Goal: Task Accomplishment & Management: Use online tool/utility

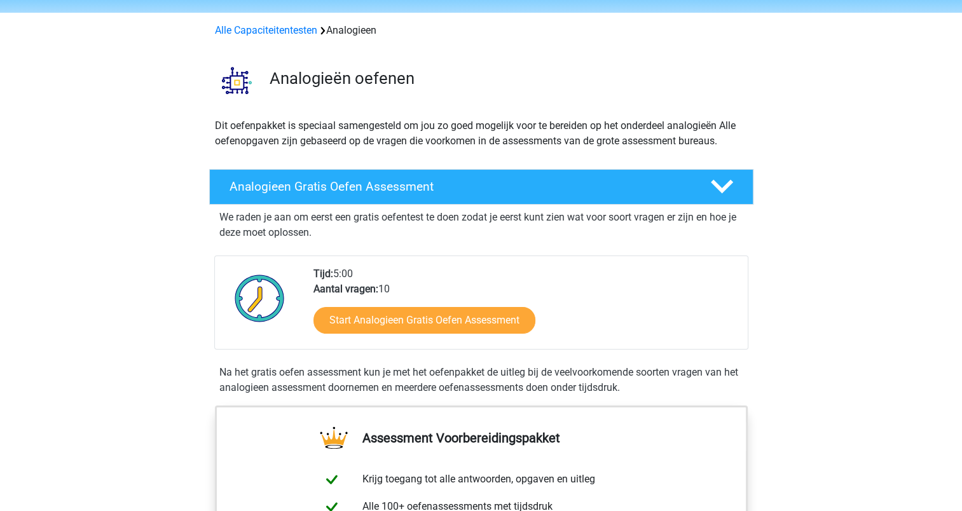
scroll to position [64, 0]
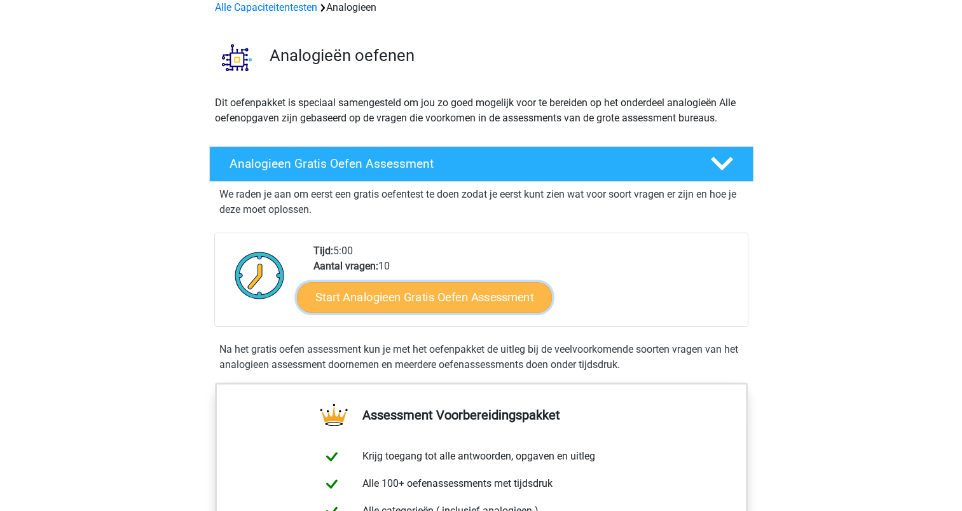
click at [446, 291] on link "Start Analogieen Gratis Oefen Assessment" at bounding box center [424, 297] width 255 height 31
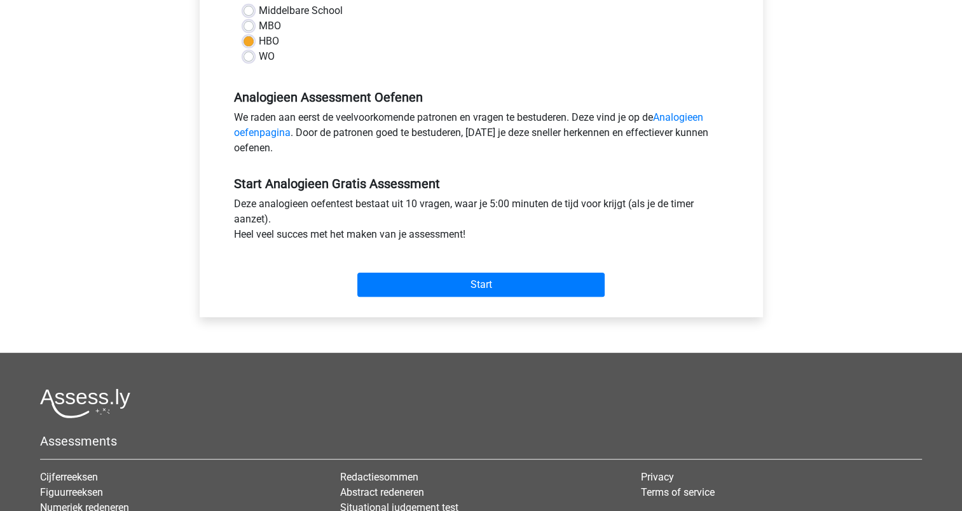
scroll to position [318, 0]
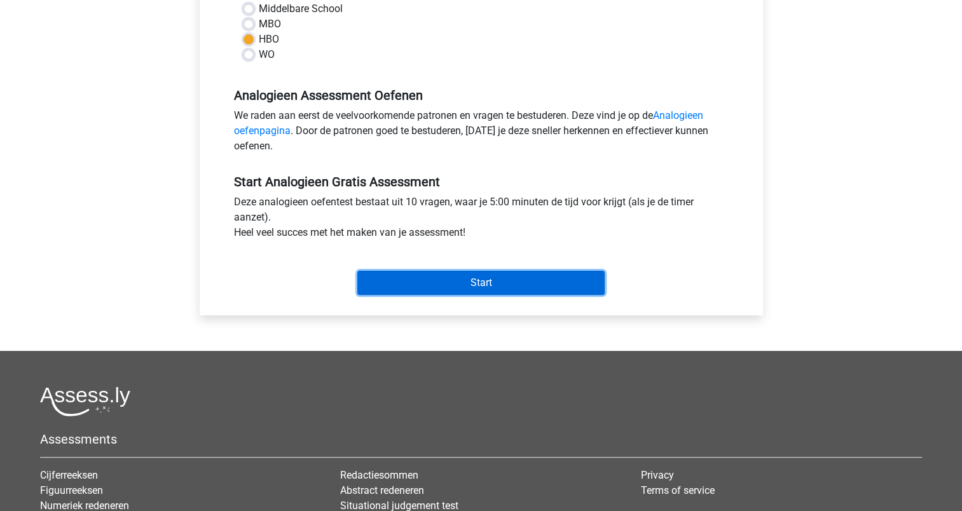
click at [446, 282] on input "Start" at bounding box center [480, 283] width 247 height 24
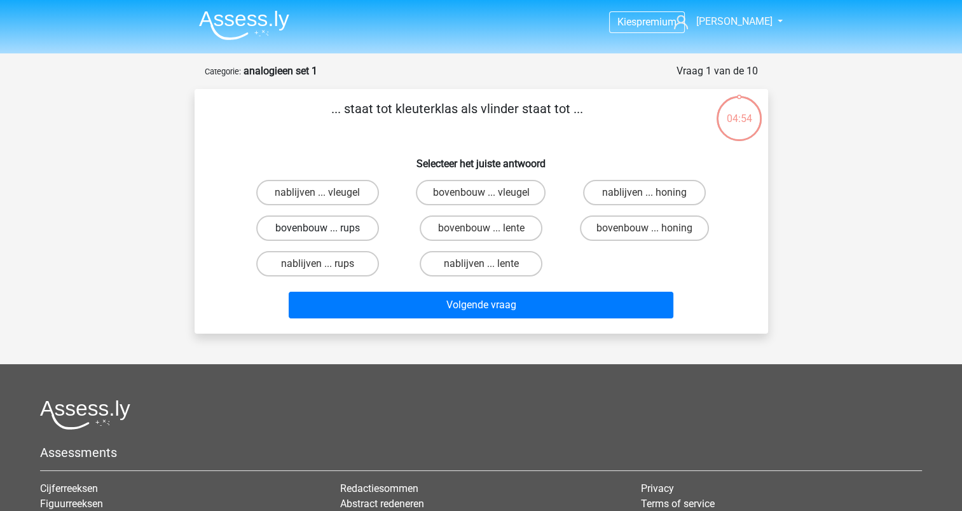
click at [352, 225] on label "bovenbouw ... rups" at bounding box center [317, 228] width 123 height 25
click at [326, 228] on input "bovenbouw ... rups" at bounding box center [321, 232] width 8 height 8
radio input "true"
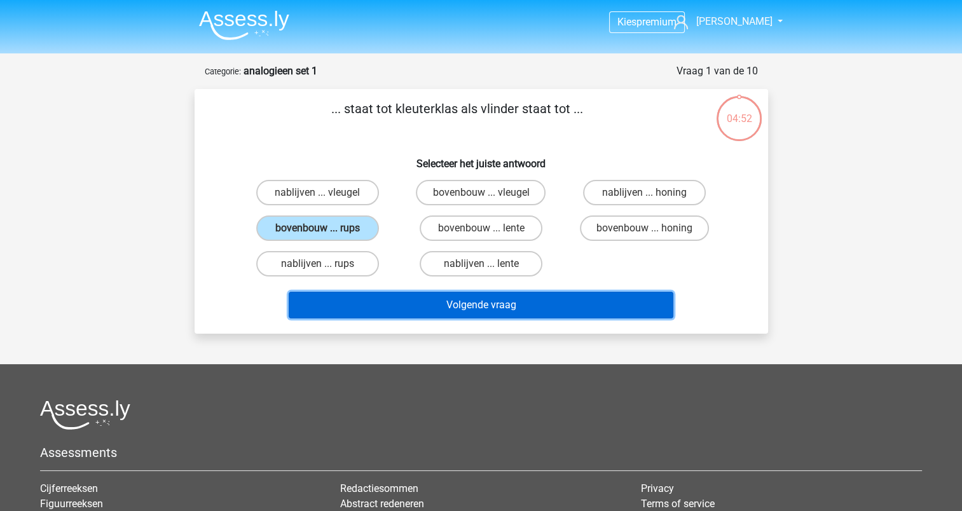
click at [444, 301] on button "Volgende vraag" at bounding box center [481, 305] width 385 height 27
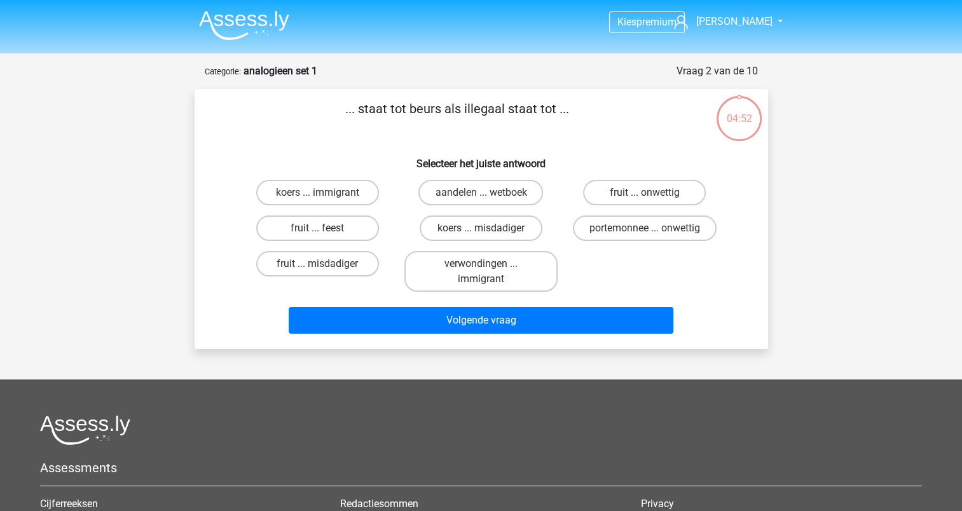
scroll to position [64, 0]
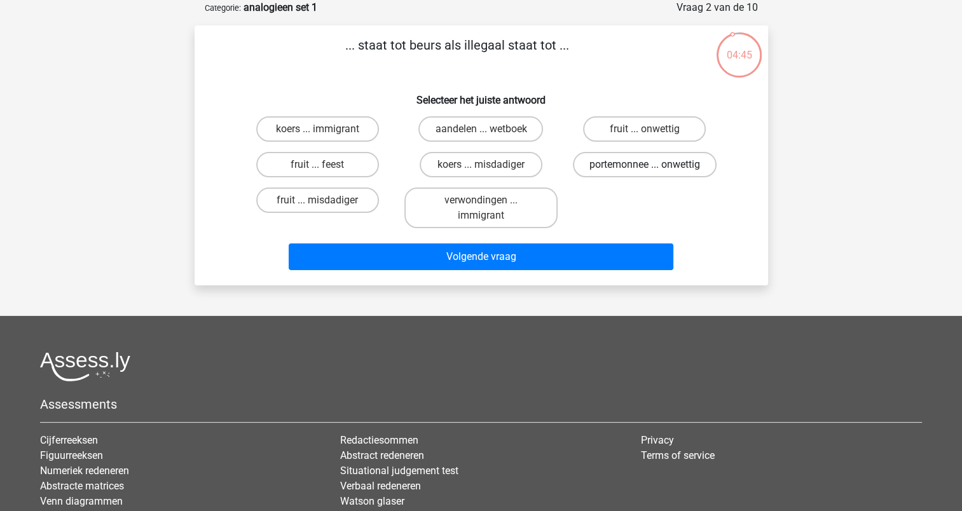
click at [615, 168] on label "portemonnee ... onwettig" at bounding box center [645, 164] width 144 height 25
click at [645, 168] on input "portemonnee ... onwettig" at bounding box center [649, 169] width 8 height 8
radio input "true"
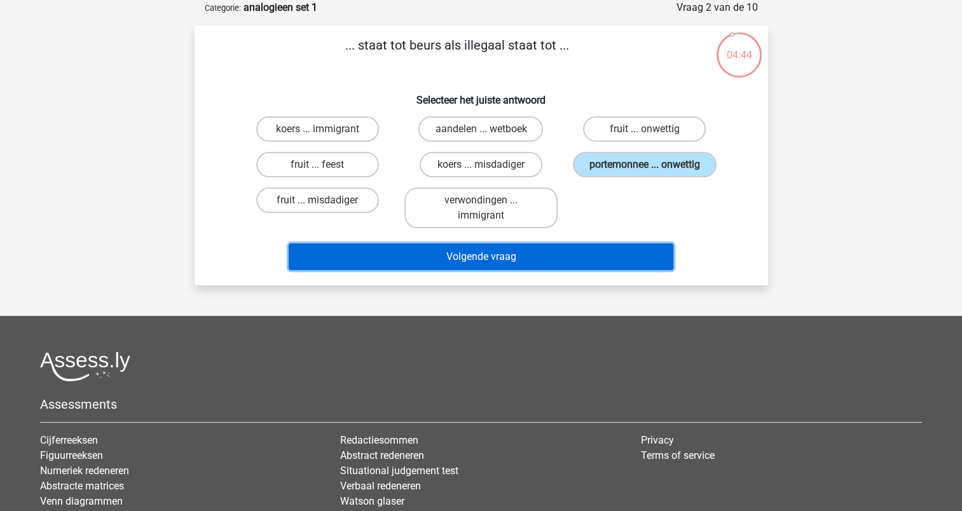
click at [558, 250] on button "Volgende vraag" at bounding box center [481, 257] width 385 height 27
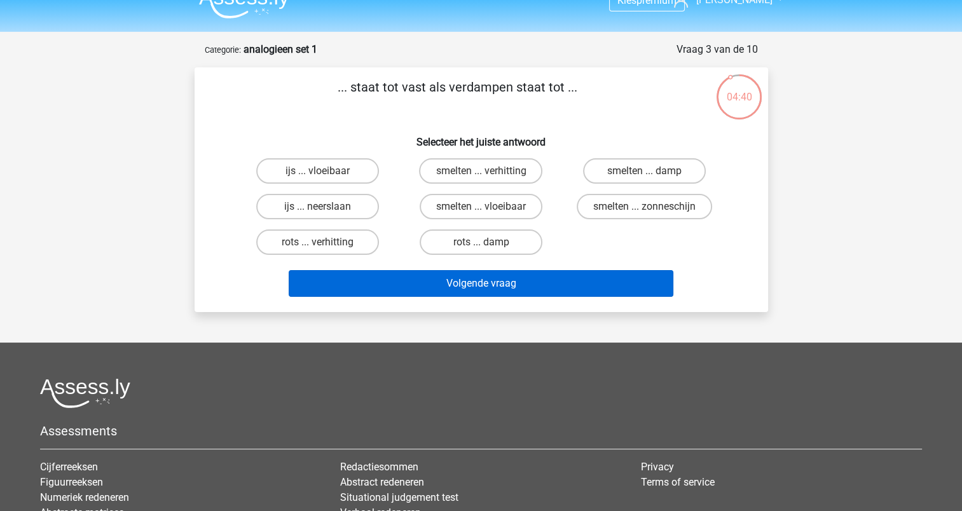
scroll to position [0, 0]
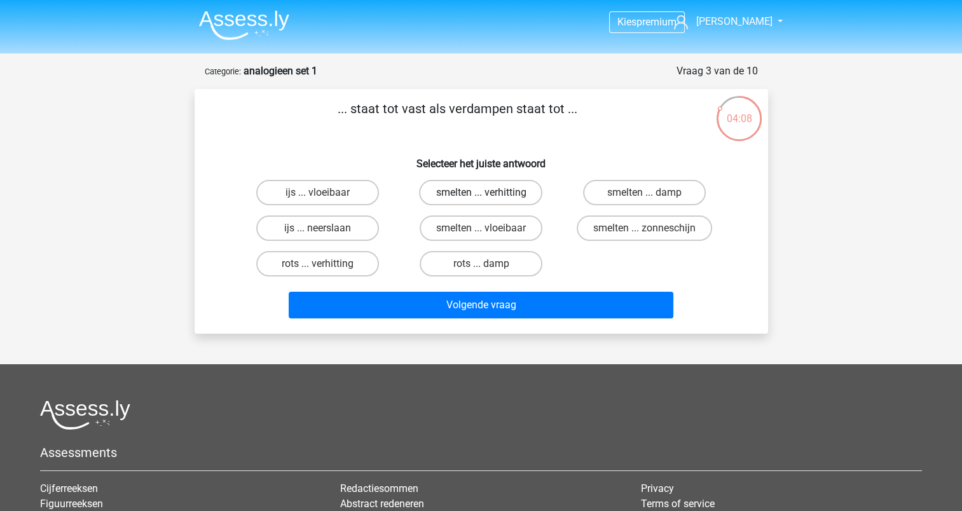
click at [480, 193] on label "smelten ... verhitting" at bounding box center [480, 192] width 123 height 25
click at [481, 193] on input "smelten ... verhitting" at bounding box center [485, 197] width 8 height 8
radio input "true"
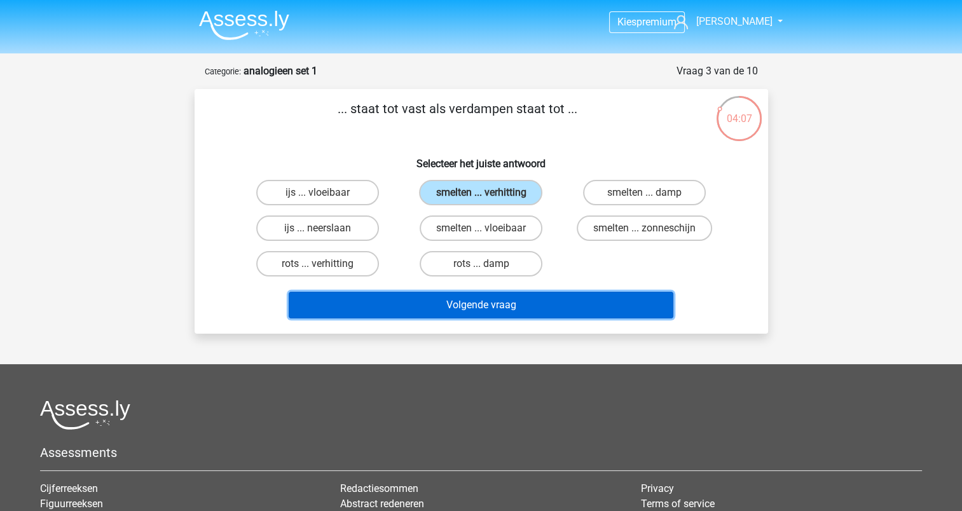
click at [478, 303] on button "Volgende vraag" at bounding box center [481, 305] width 385 height 27
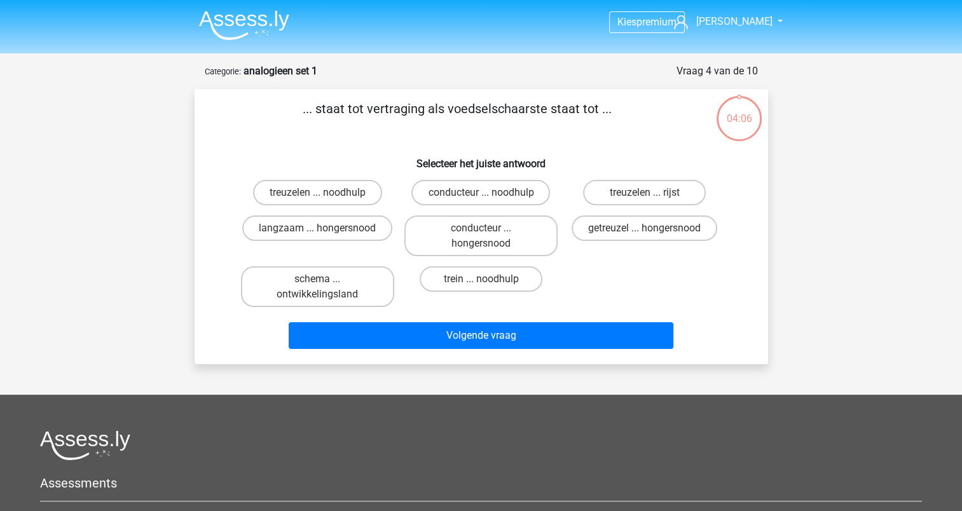
scroll to position [64, 0]
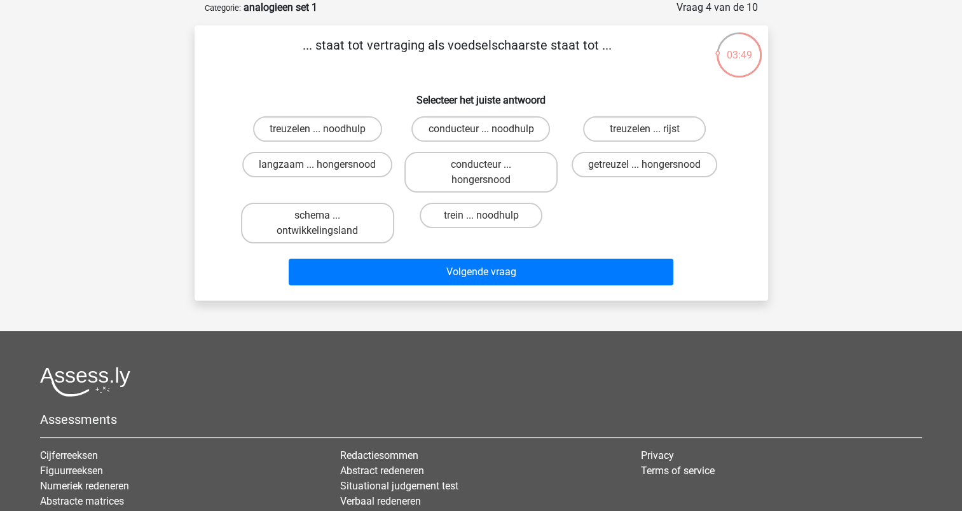
click at [320, 169] on input "langzaam ... hongersnood" at bounding box center [321, 169] width 8 height 8
radio input "true"
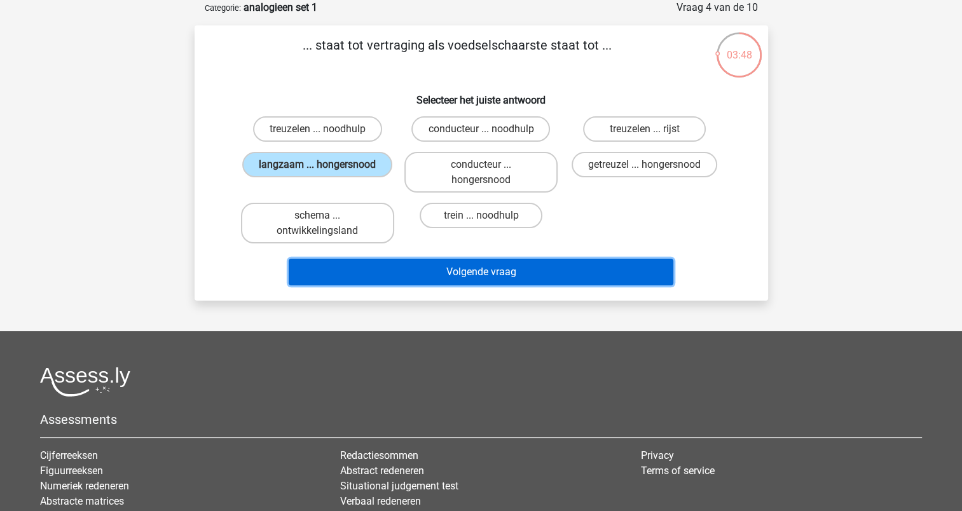
click at [463, 277] on button "Volgende vraag" at bounding box center [481, 272] width 385 height 27
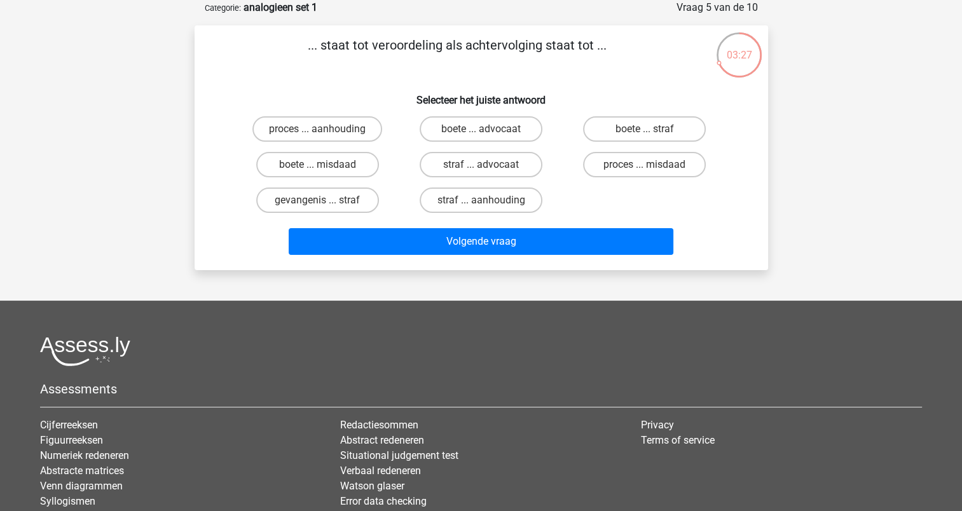
click at [320, 132] on input "proces ... aanhouding" at bounding box center [321, 133] width 8 height 8
radio input "true"
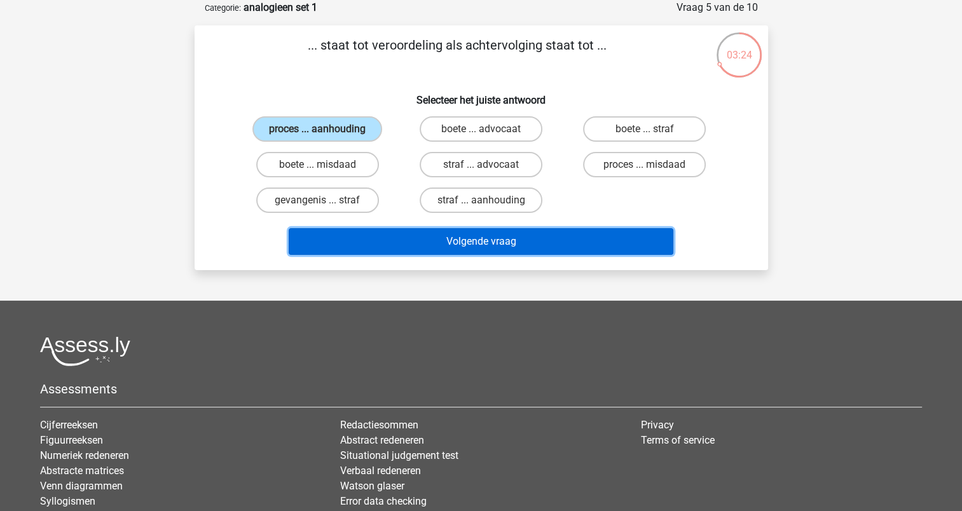
click at [446, 244] on button "Volgende vraag" at bounding box center [481, 241] width 385 height 27
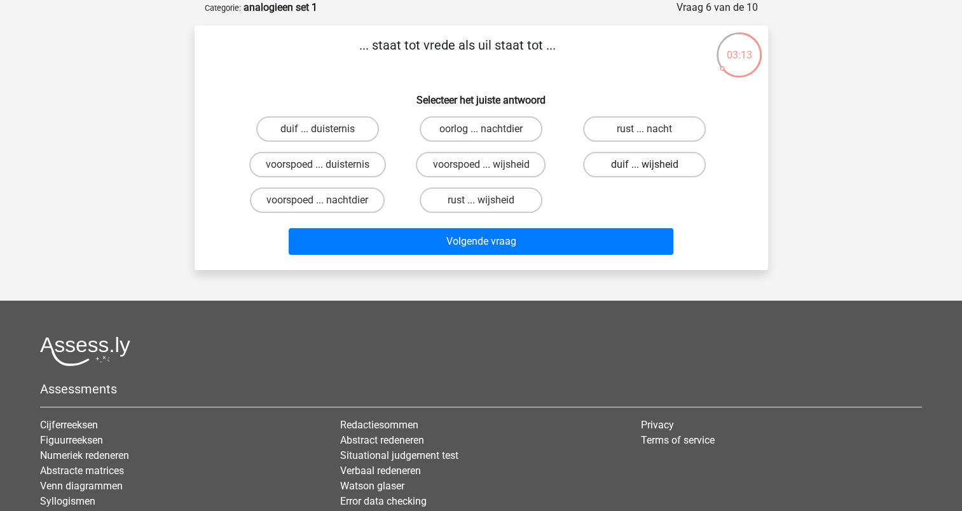
click at [624, 164] on label "duif ... wijsheid" at bounding box center [644, 164] width 123 height 25
click at [645, 165] on input "duif ... wijsheid" at bounding box center [649, 169] width 8 height 8
radio input "true"
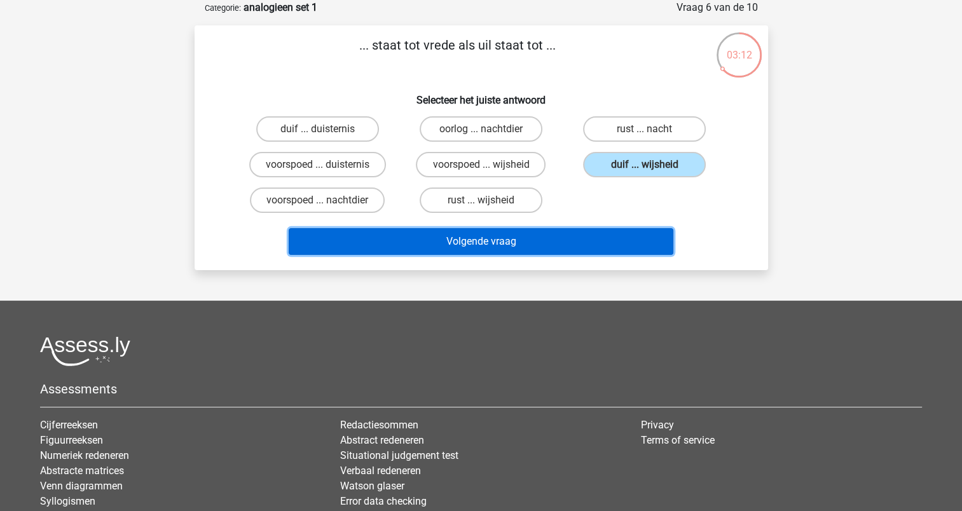
click at [582, 233] on button "Volgende vraag" at bounding box center [481, 241] width 385 height 27
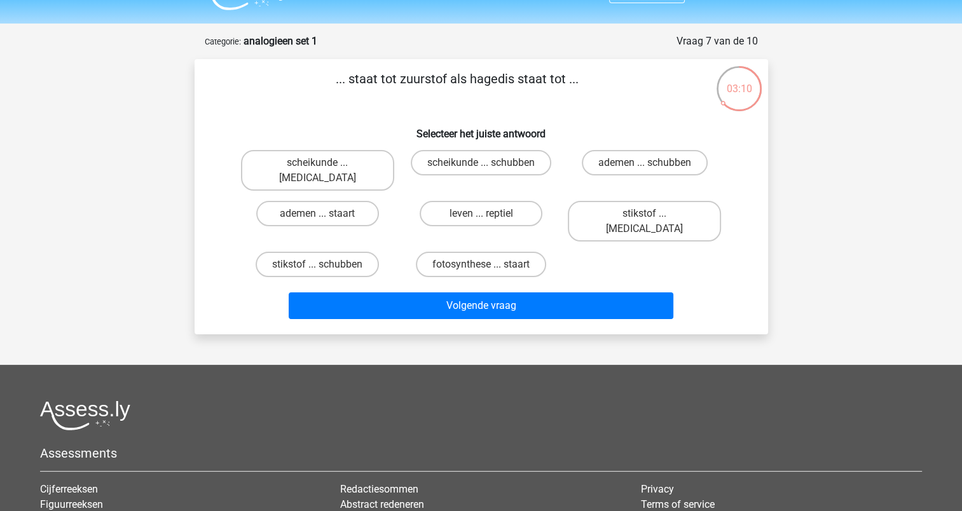
scroll to position [0, 0]
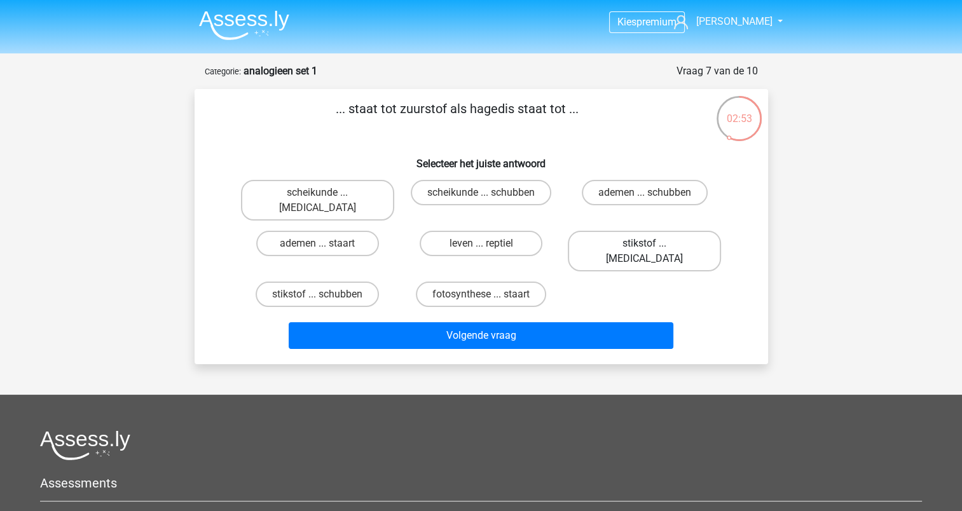
click at [605, 231] on label "stikstof ... krokodil" at bounding box center [644, 251] width 153 height 41
click at [645, 244] on input "stikstof ... krokodil" at bounding box center [649, 248] width 8 height 8
radio input "true"
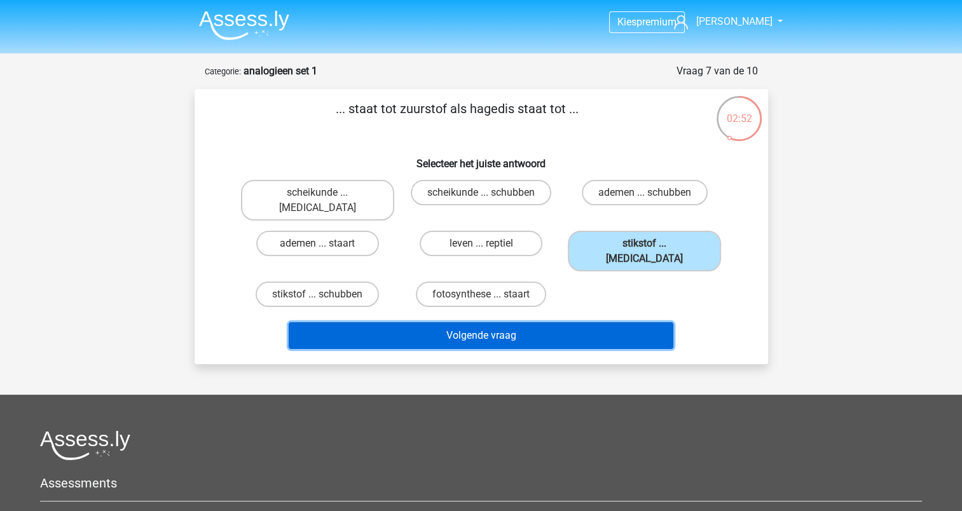
click at [558, 322] on button "Volgende vraag" at bounding box center [481, 335] width 385 height 27
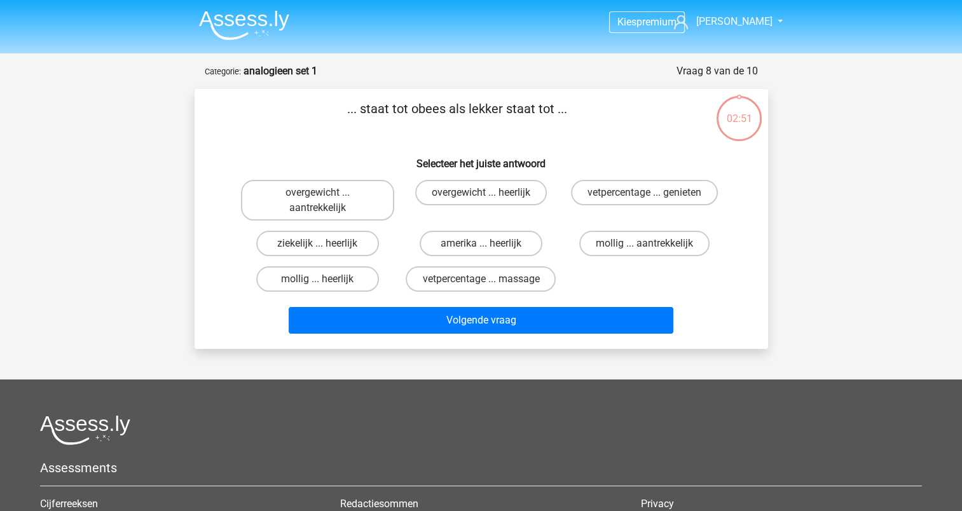
scroll to position [64, 0]
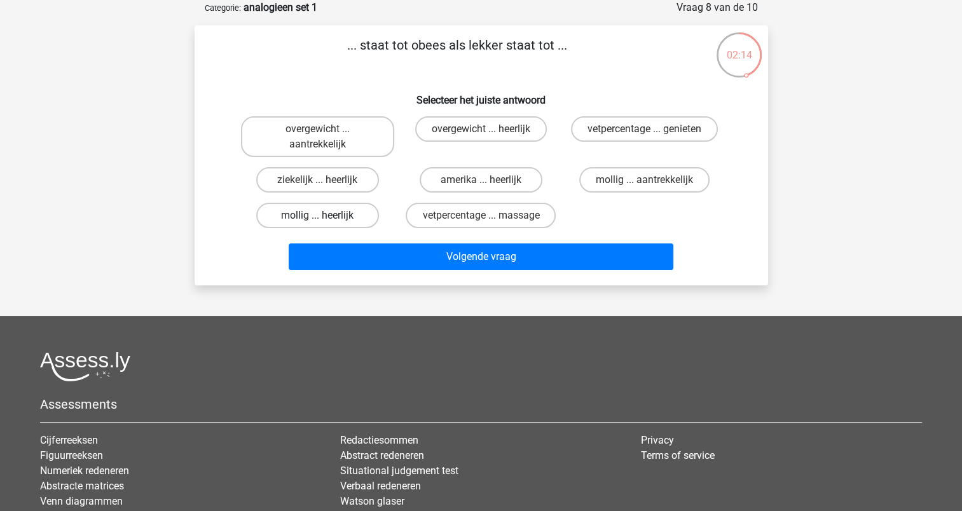
click at [329, 209] on label "mollig ... heerlijk" at bounding box center [317, 215] width 123 height 25
click at [326, 216] on input "mollig ... heerlijk" at bounding box center [321, 220] width 8 height 8
radio input "true"
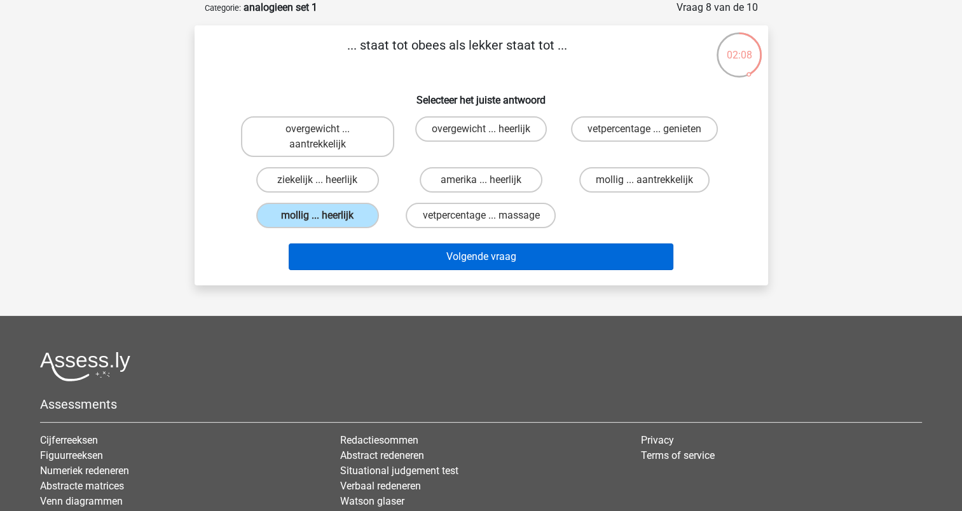
click at [450, 252] on button "Volgende vraag" at bounding box center [481, 257] width 385 height 27
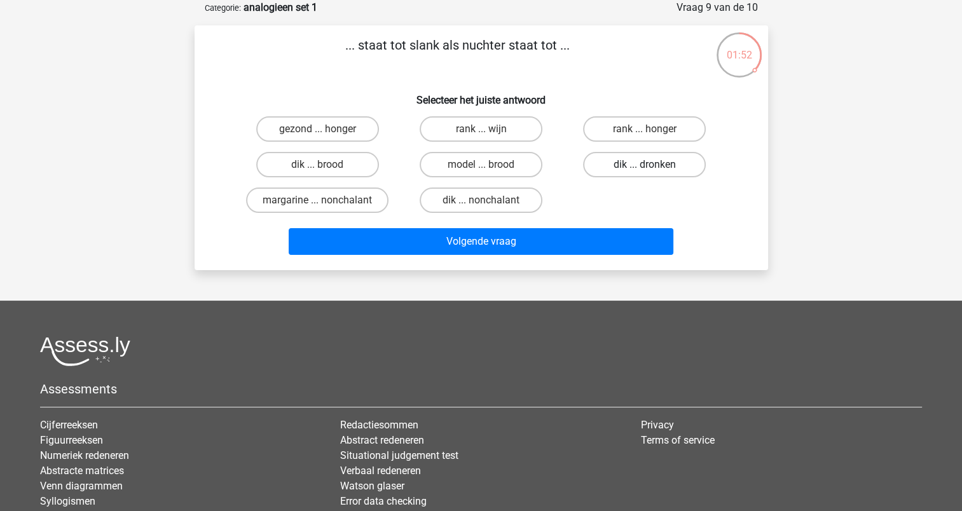
click at [621, 161] on label "dik ... dronken" at bounding box center [644, 164] width 123 height 25
click at [645, 165] on input "dik ... dronken" at bounding box center [649, 169] width 8 height 8
radio input "true"
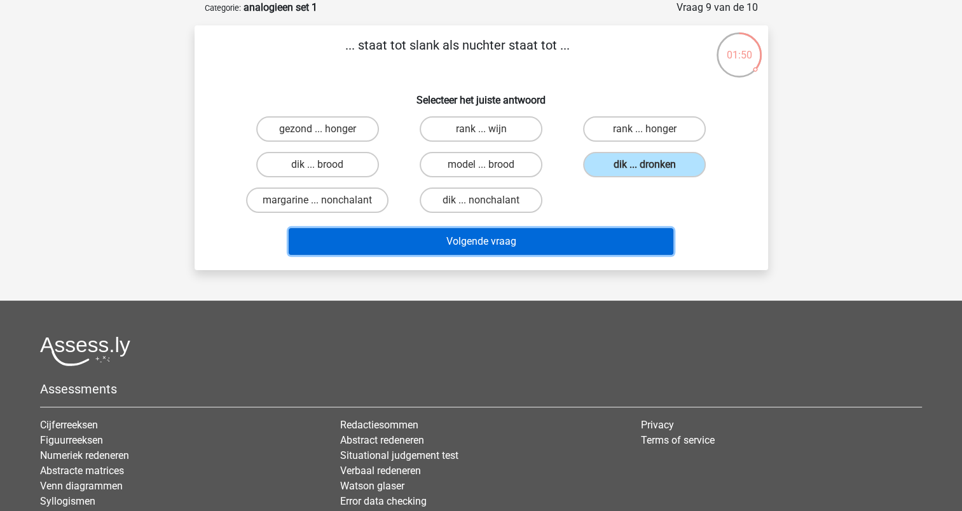
click at [514, 246] on button "Volgende vraag" at bounding box center [481, 241] width 385 height 27
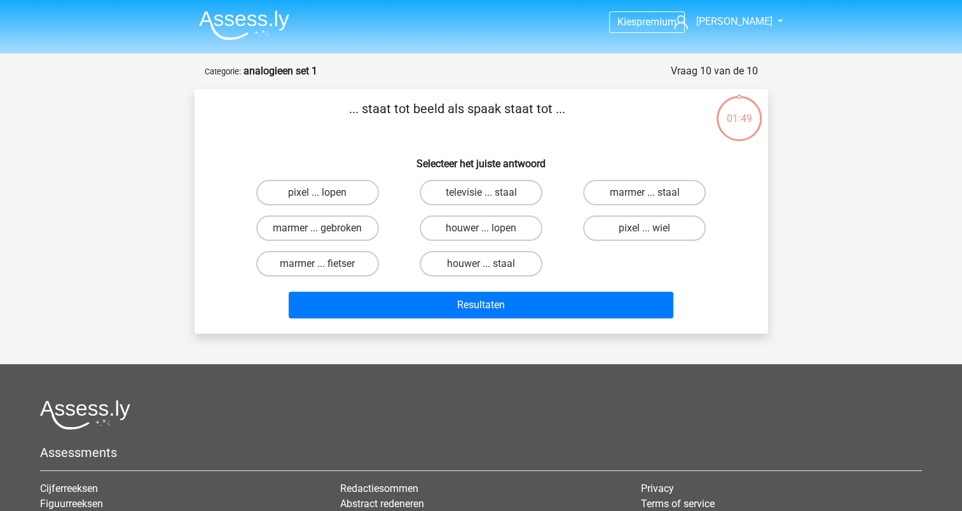
scroll to position [0, 0]
click at [633, 189] on label "marmer ... staal" at bounding box center [644, 192] width 123 height 25
click at [645, 193] on input "marmer ... staal" at bounding box center [649, 197] width 8 height 8
radio input "true"
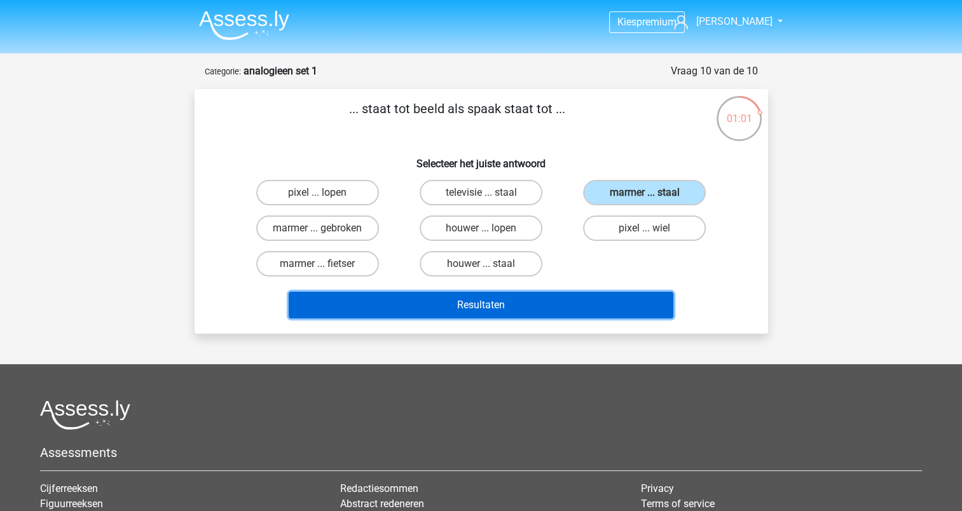
click at [528, 300] on button "Resultaten" at bounding box center [481, 305] width 385 height 27
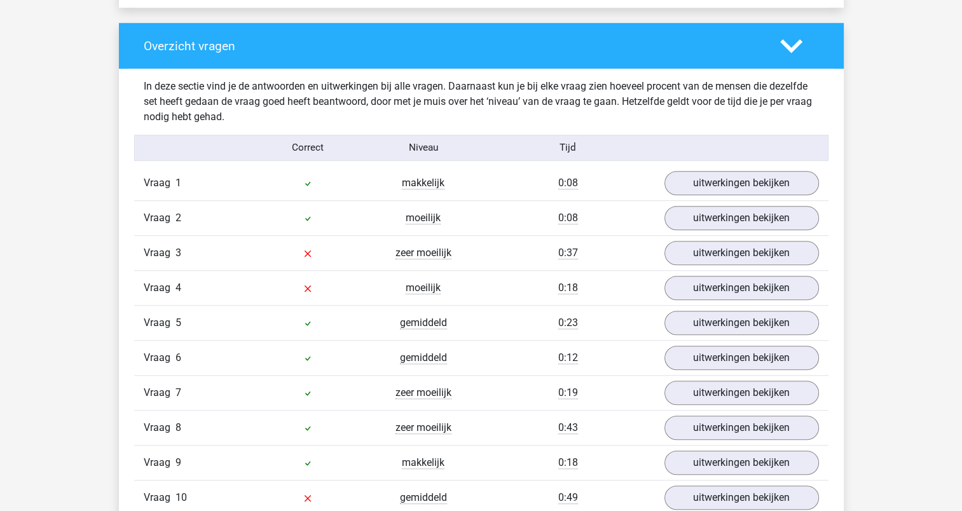
scroll to position [954, 0]
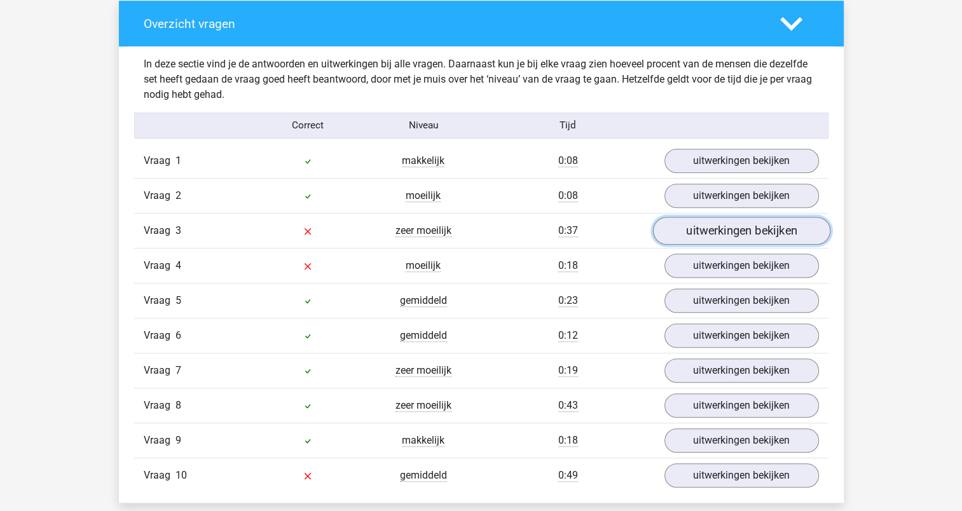
click at [684, 237] on link "uitwerkingen bekijken" at bounding box center [740, 231] width 177 height 28
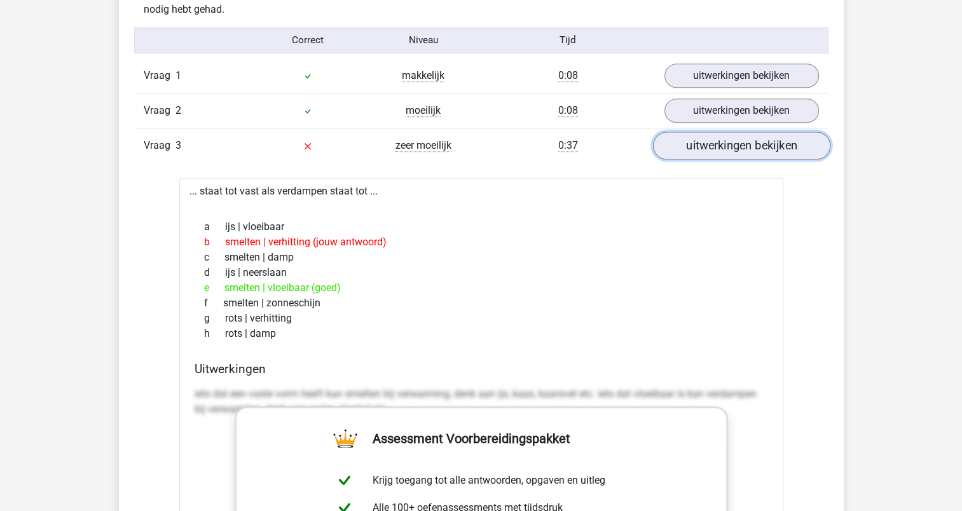
scroll to position [1081, 0]
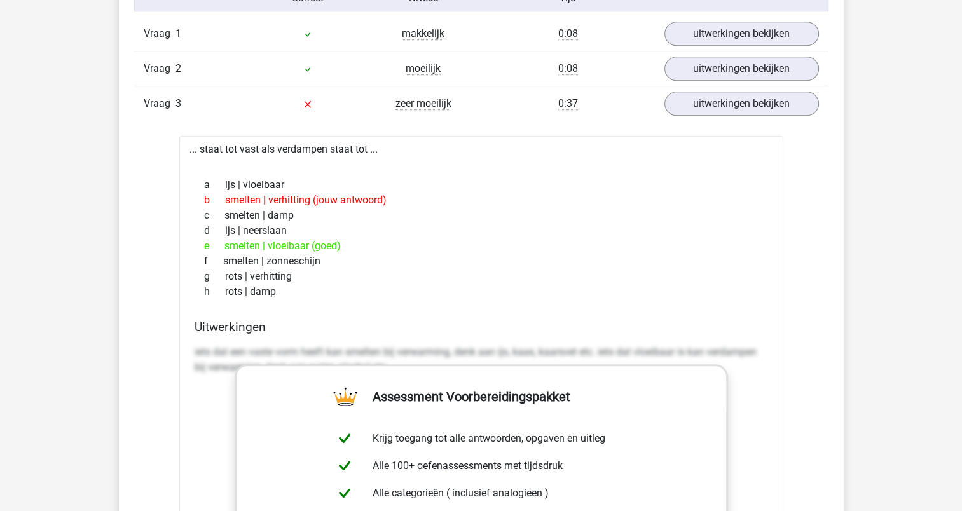
click at [522, 320] on h4 "Uitwerkingen" at bounding box center [482, 327] width 574 height 15
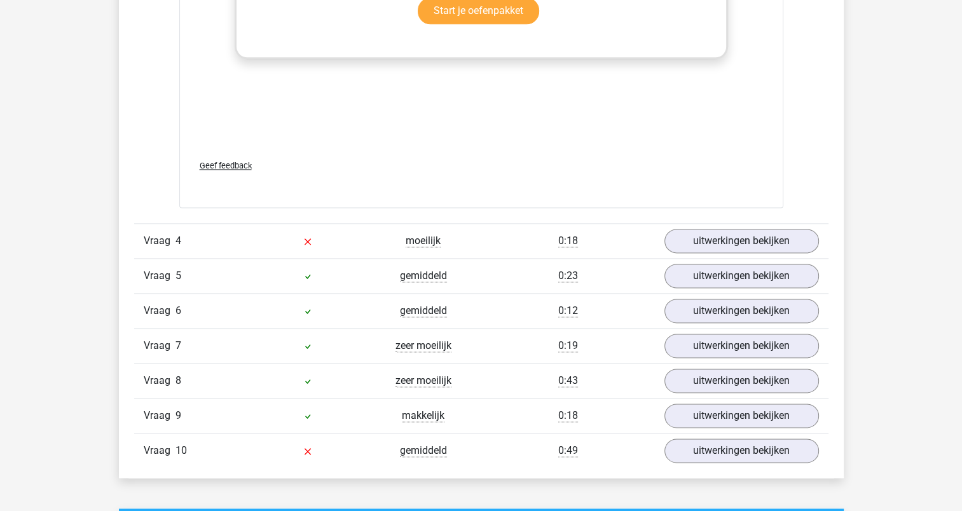
scroll to position [1653, 0]
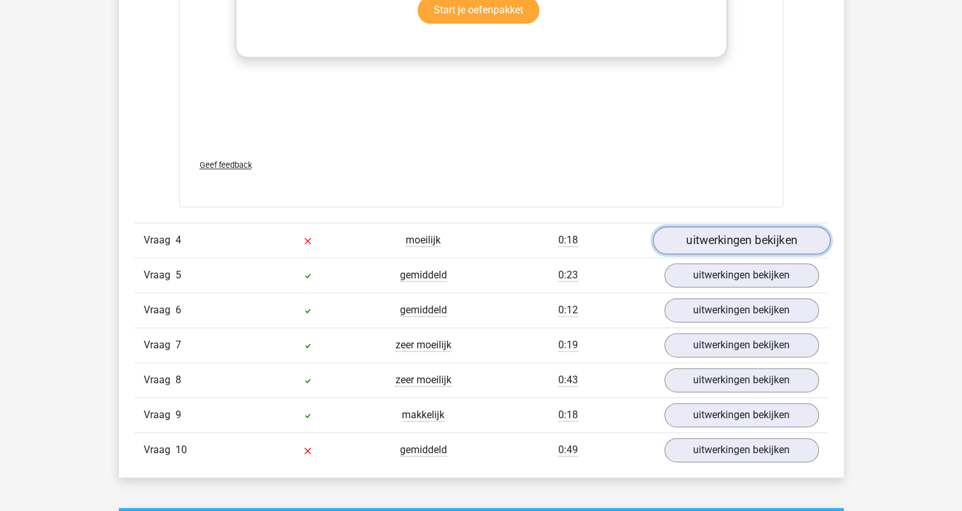
click at [709, 249] on link "uitwerkingen bekijken" at bounding box center [740, 241] width 177 height 28
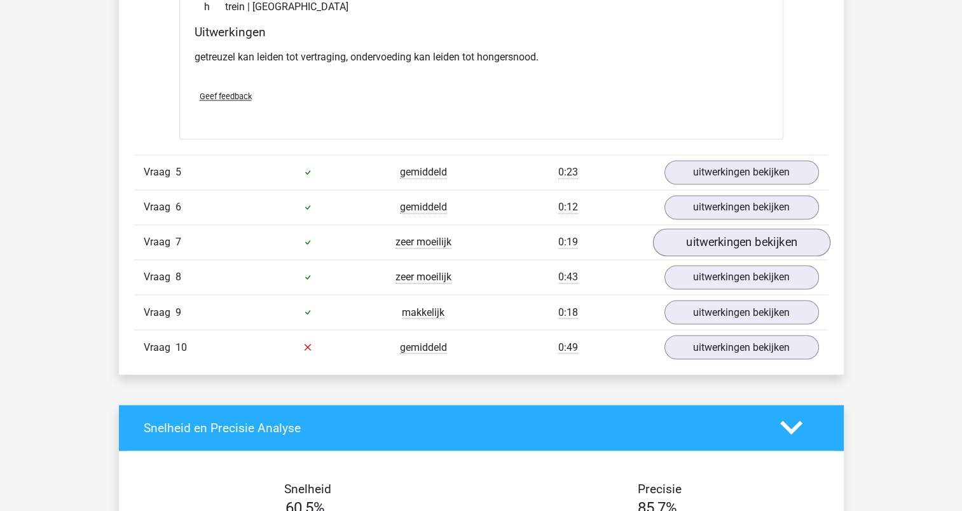
scroll to position [2098, 0]
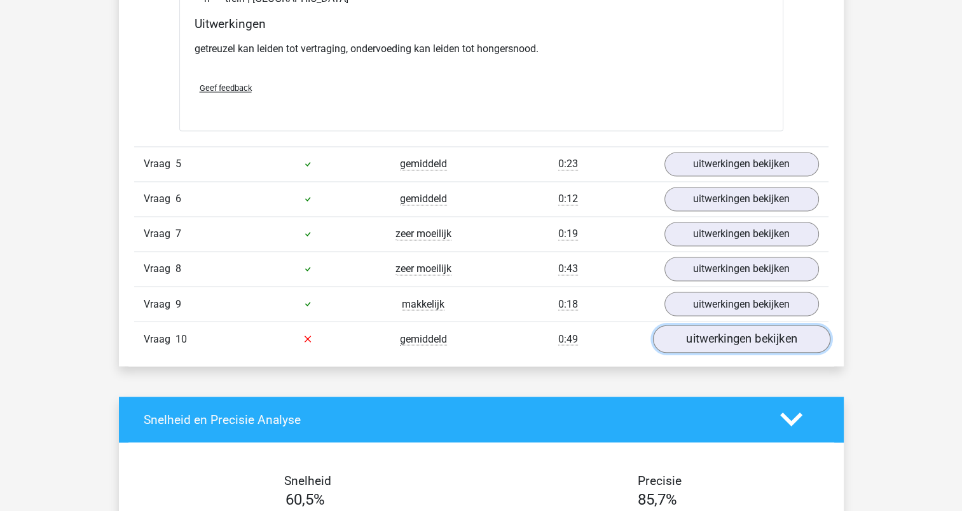
click at [739, 334] on link "uitwerkingen bekijken" at bounding box center [740, 339] width 177 height 28
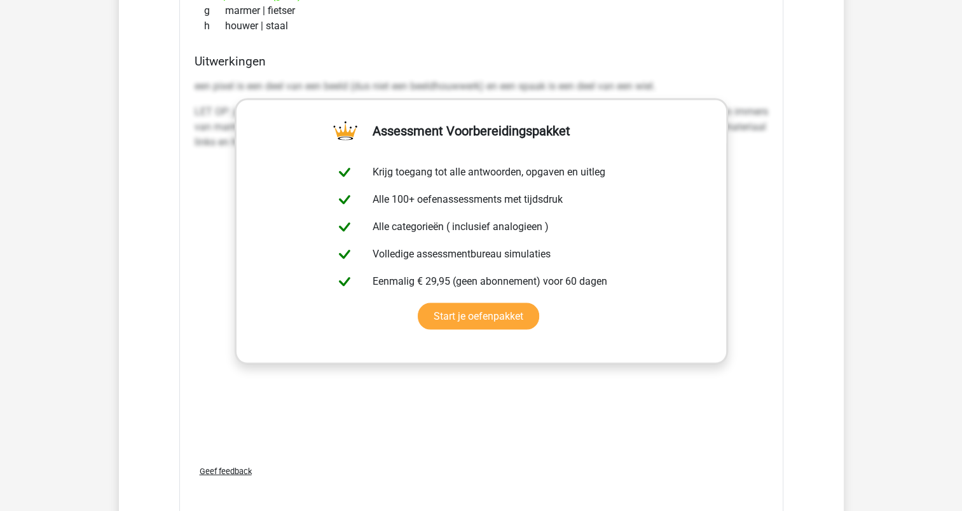
scroll to position [2607, 0]
